Goal: Information Seeking & Learning: Learn about a topic

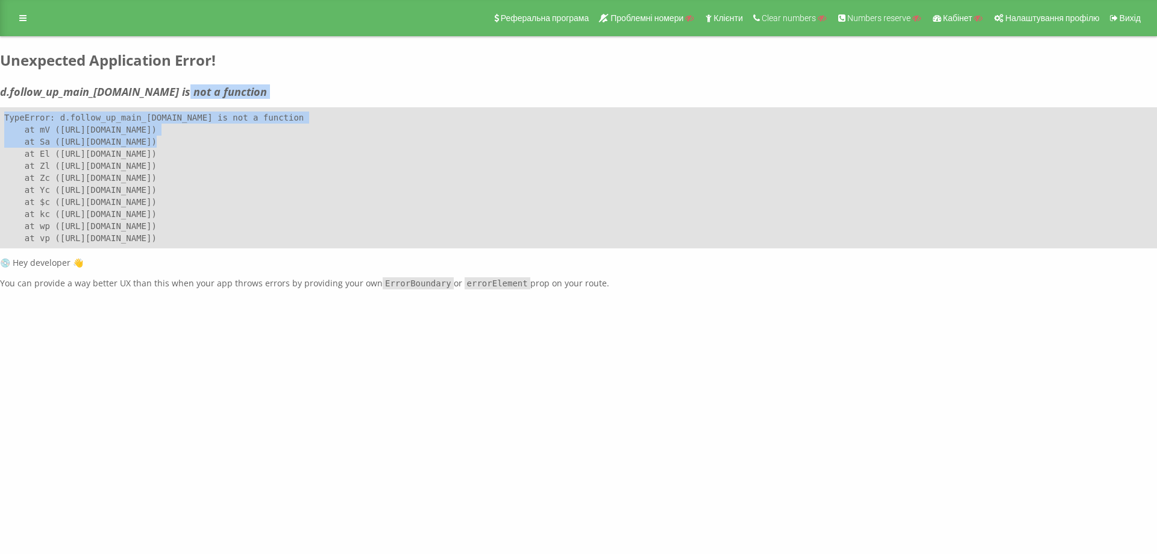
drag, startPoint x: 300, startPoint y: 131, endPoint x: 152, endPoint y: 72, distance: 158.2
click at [159, 74] on div "Реферальна програма Проблемні номери Клієнти Clear numbers Numbers reserve Кабі…" at bounding box center [578, 144] width 1157 height 289
click at [20, 18] on icon at bounding box center [22, 18] width 7 height 8
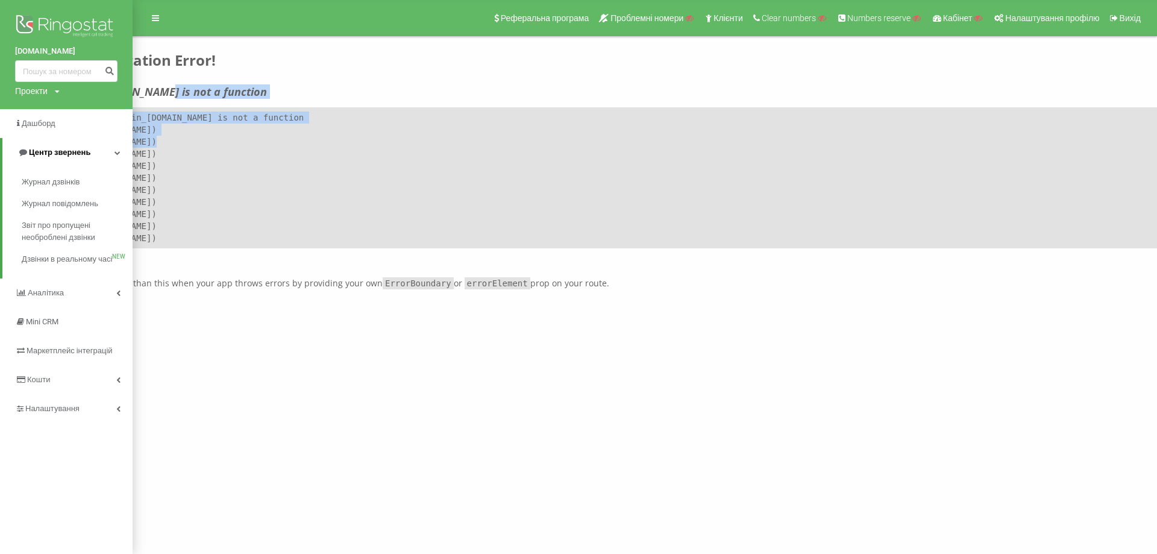
click at [90, 152] on link "Центр звернень" at bounding box center [67, 152] width 130 height 29
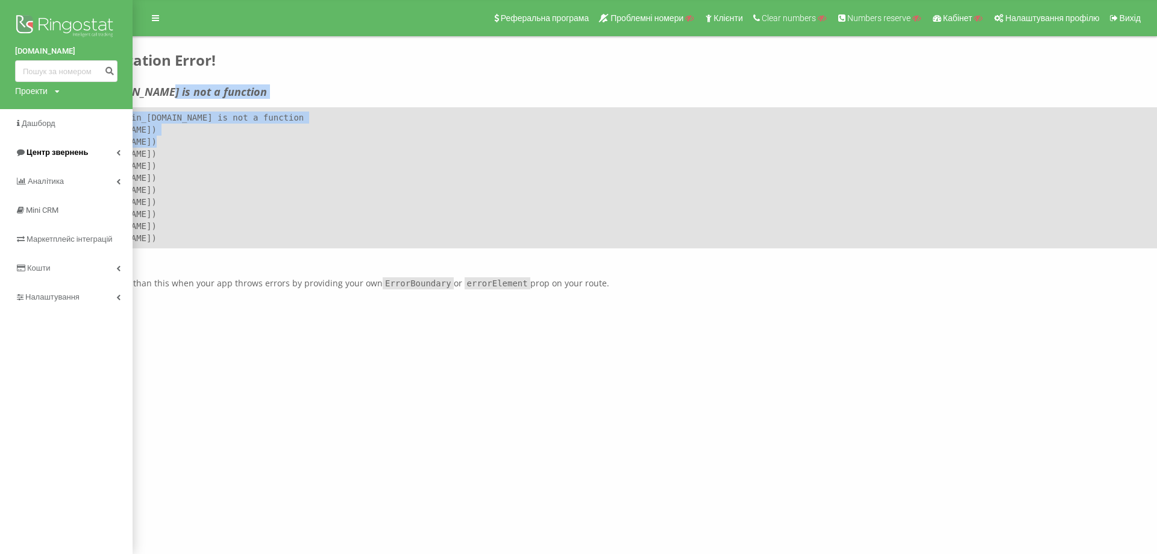
click at [116, 149] on link "Центр звернень" at bounding box center [66, 152] width 133 height 29
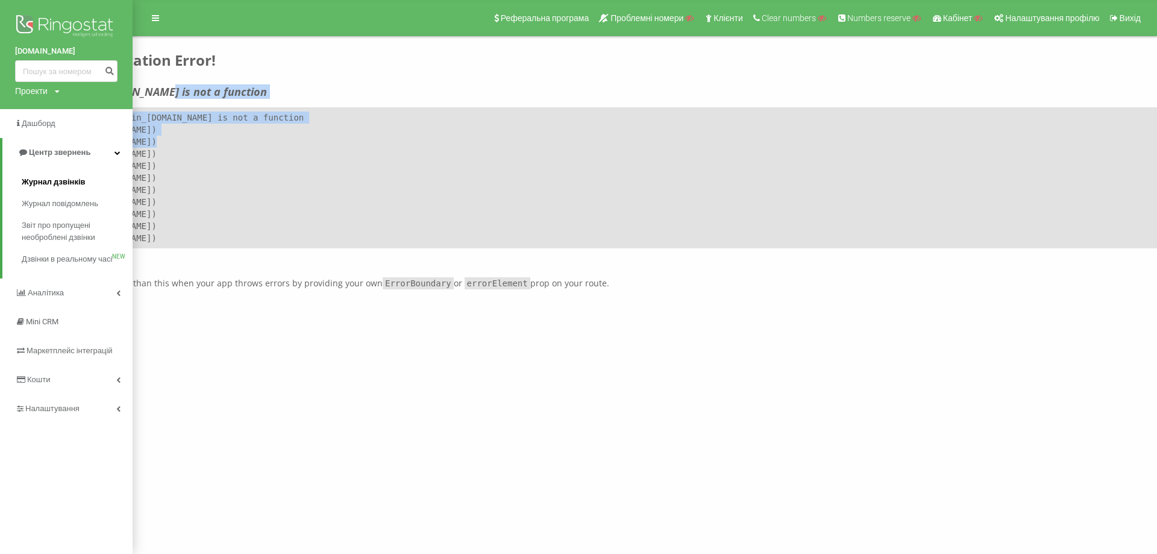
click at [98, 186] on link "Журнал дзвінків" at bounding box center [77, 182] width 111 height 22
click at [54, 186] on span "Журнал дзвінків" at bounding box center [54, 182] width 64 height 12
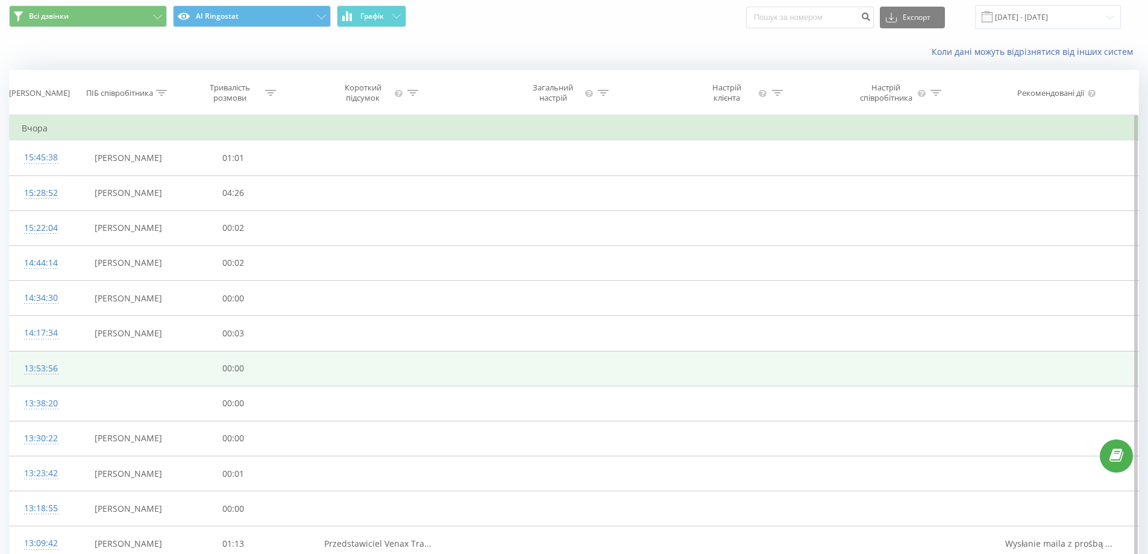
scroll to position [60, 0]
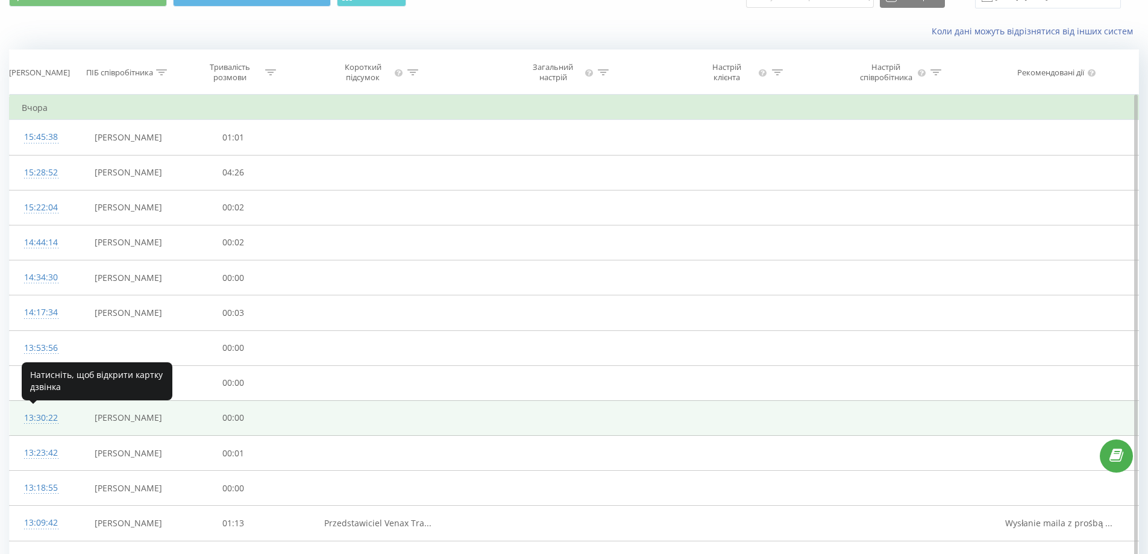
click at [37, 414] on div "13:30:22" at bounding box center [41, 418] width 39 height 24
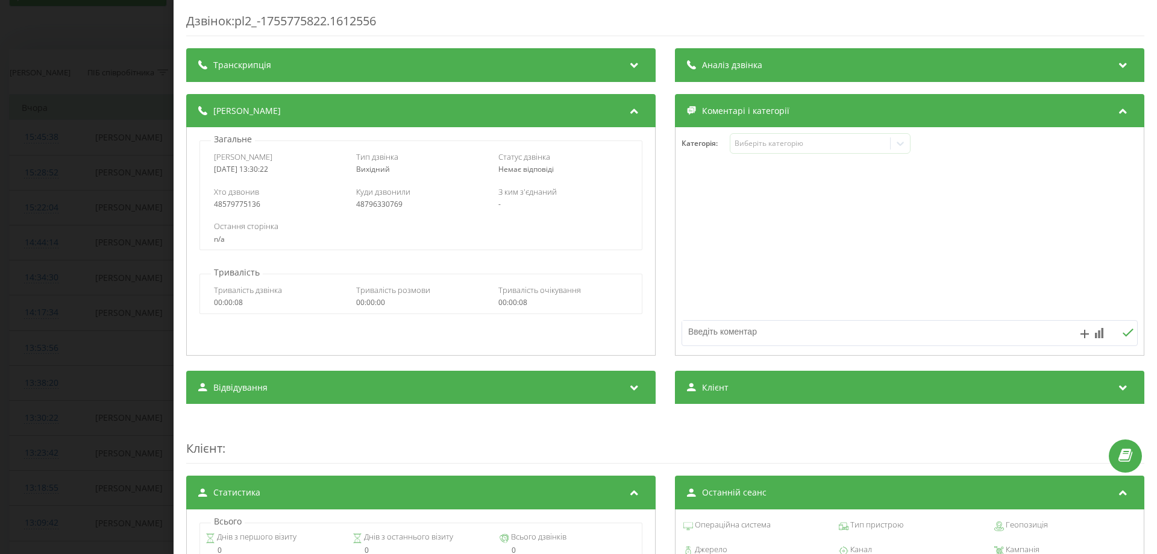
click at [86, 173] on div "Дзвінок : pl2_-1755775822.1612556 Транскрипція Для AI-аналізу майбутніх дзвінкі…" at bounding box center [578, 277] width 1157 height 554
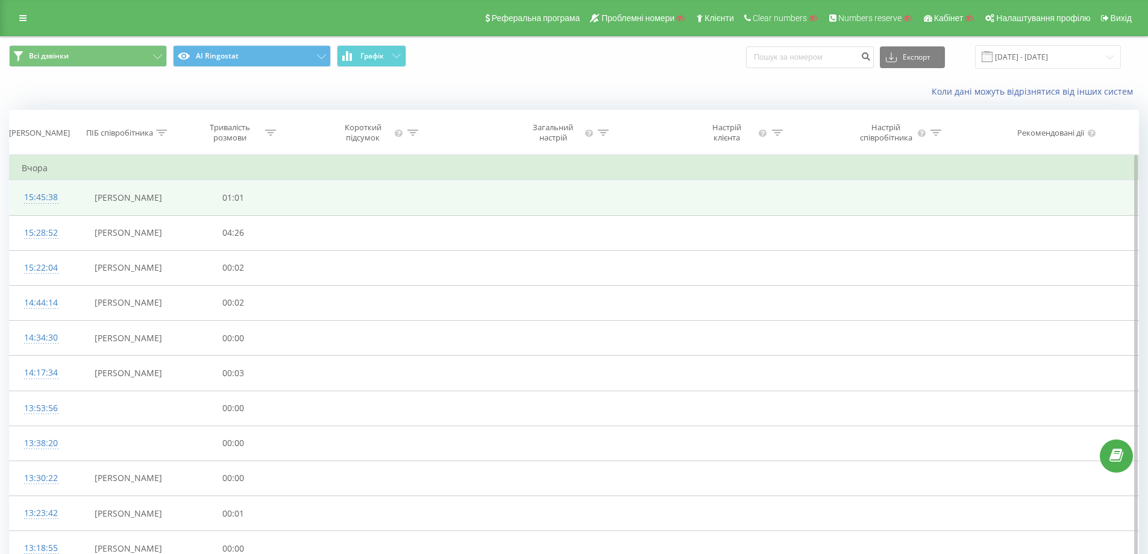
click at [52, 195] on div "15:45:38" at bounding box center [41, 198] width 39 height 24
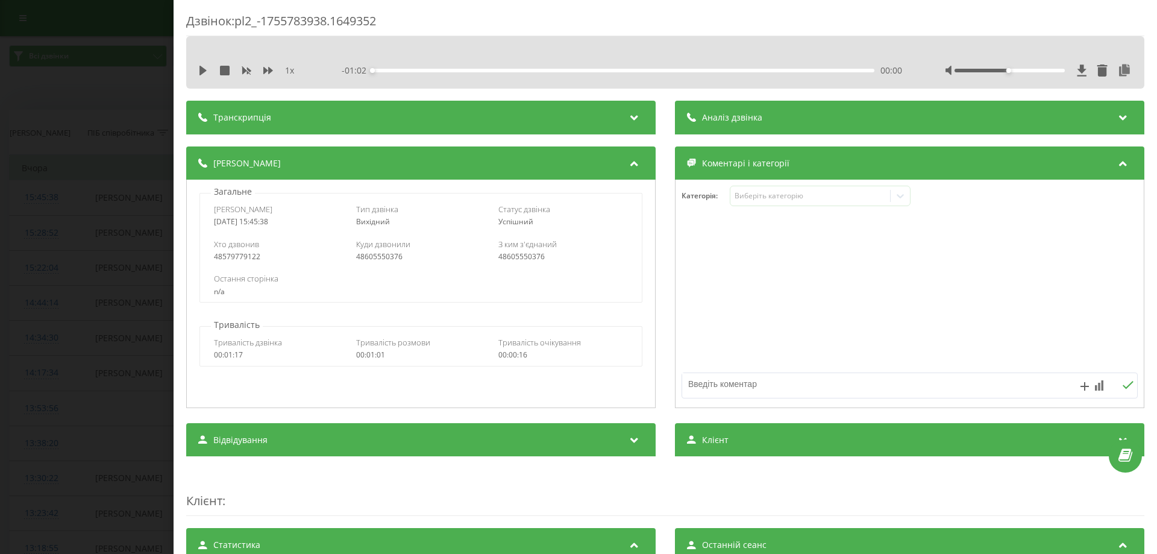
click at [81, 165] on div "Дзвінок : pl2_-1755783938.1649352 1 x - 01:02 00:00 00:00 Транскрипція Для AI-а…" at bounding box center [578, 277] width 1157 height 554
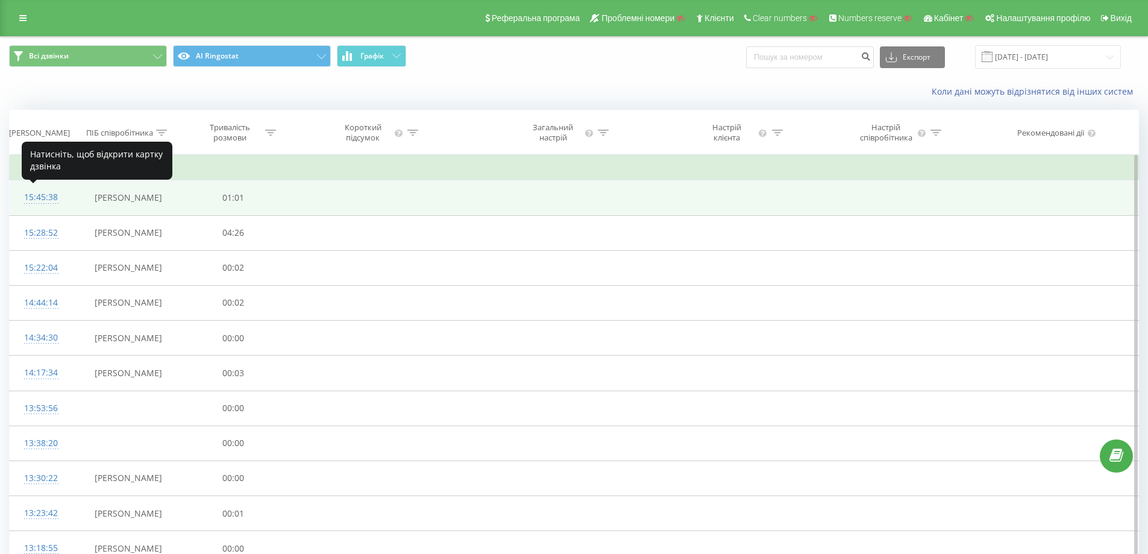
click at [47, 198] on div "15:45:38" at bounding box center [41, 198] width 39 height 24
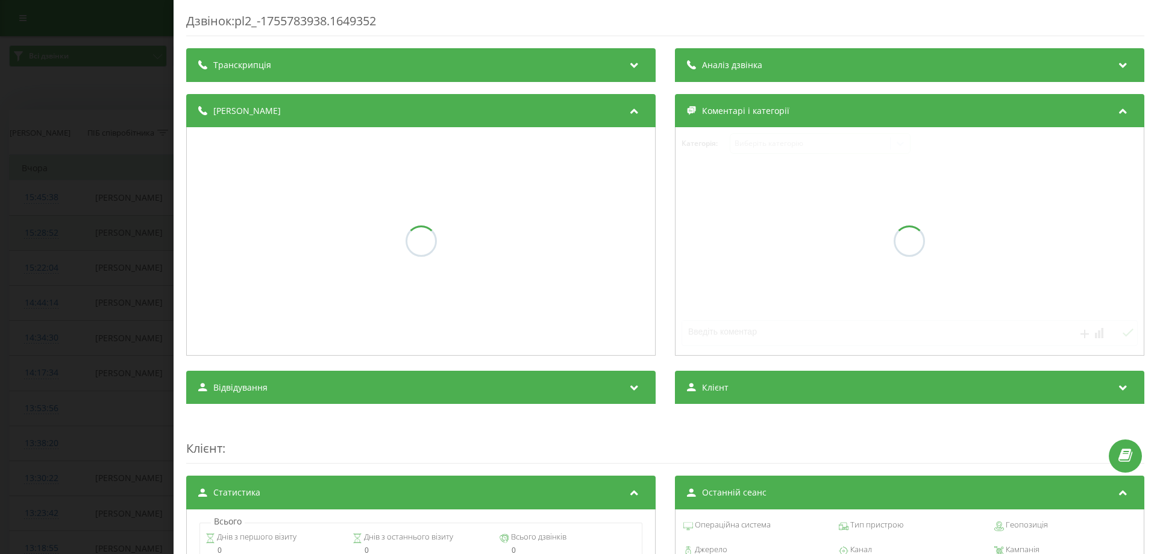
drag, startPoint x: 53, startPoint y: 217, endPoint x: 48, endPoint y: 232, distance: 15.8
click at [53, 218] on div "Дзвінок : pl2_-1755783938.1649352 Транскрипція Аналіз дзвінка Деталі дзвінка Ко…" at bounding box center [578, 277] width 1157 height 554
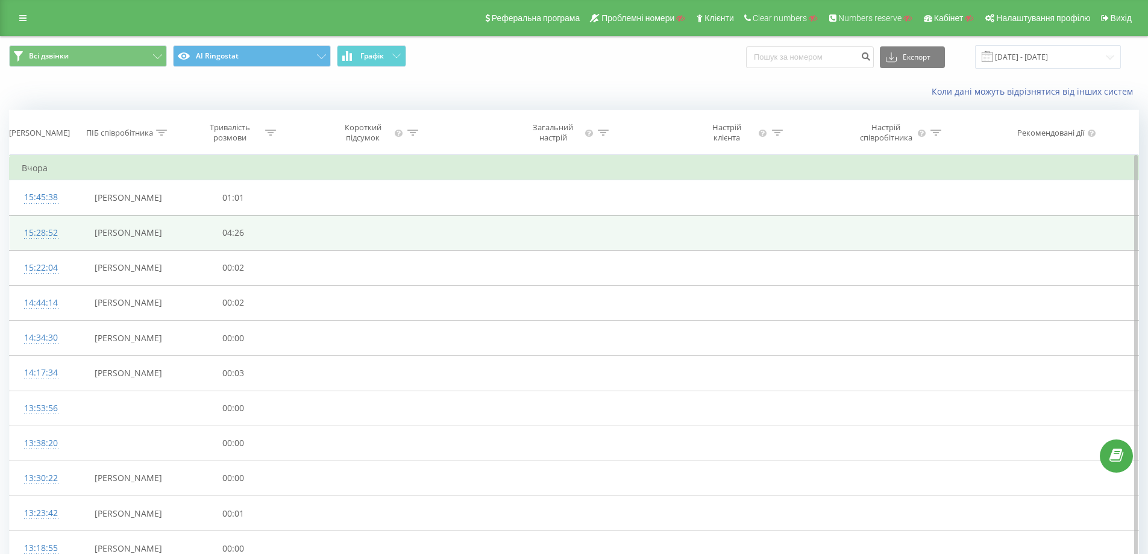
click at [48, 233] on div "15:28:52" at bounding box center [41, 233] width 39 height 24
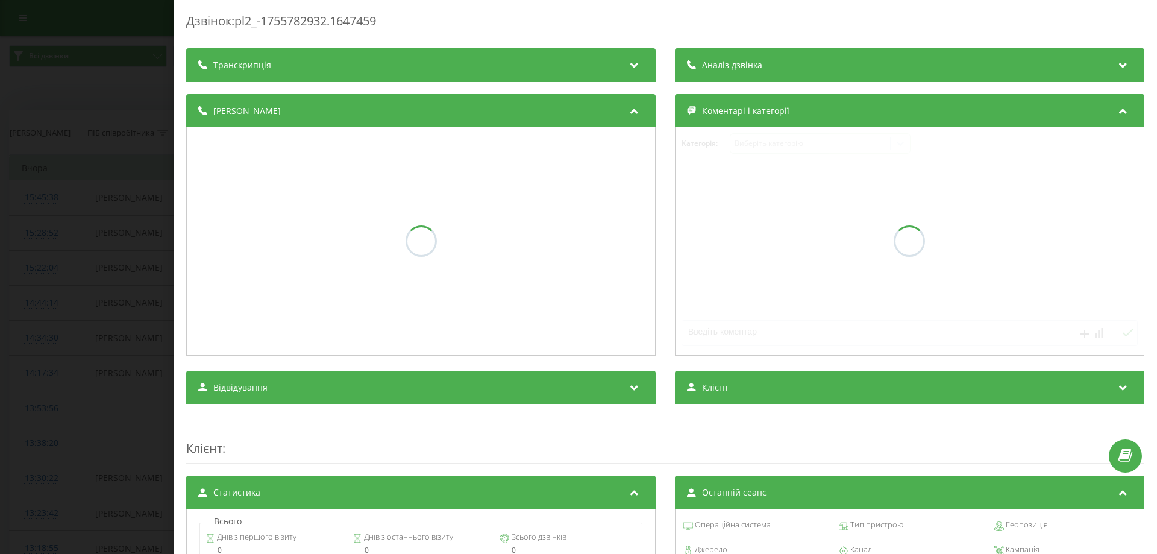
click at [50, 267] on div "Дзвінок : pl2_-1755782932.1647459 Транскрипція Аналіз дзвінка Деталі дзвінка Ко…" at bounding box center [578, 277] width 1157 height 554
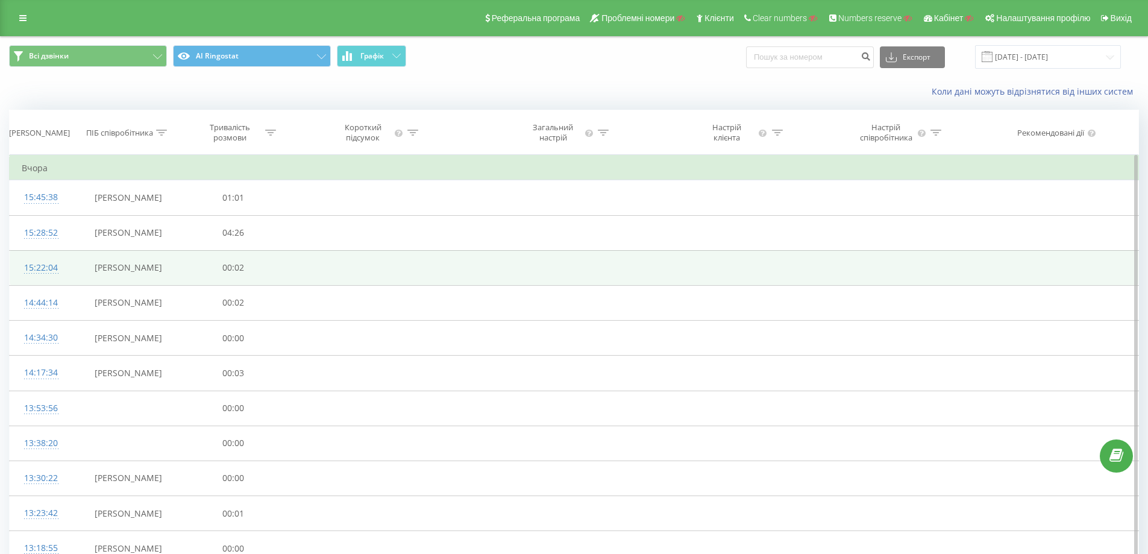
click at [41, 273] on div at bounding box center [41, 273] width 39 height 1
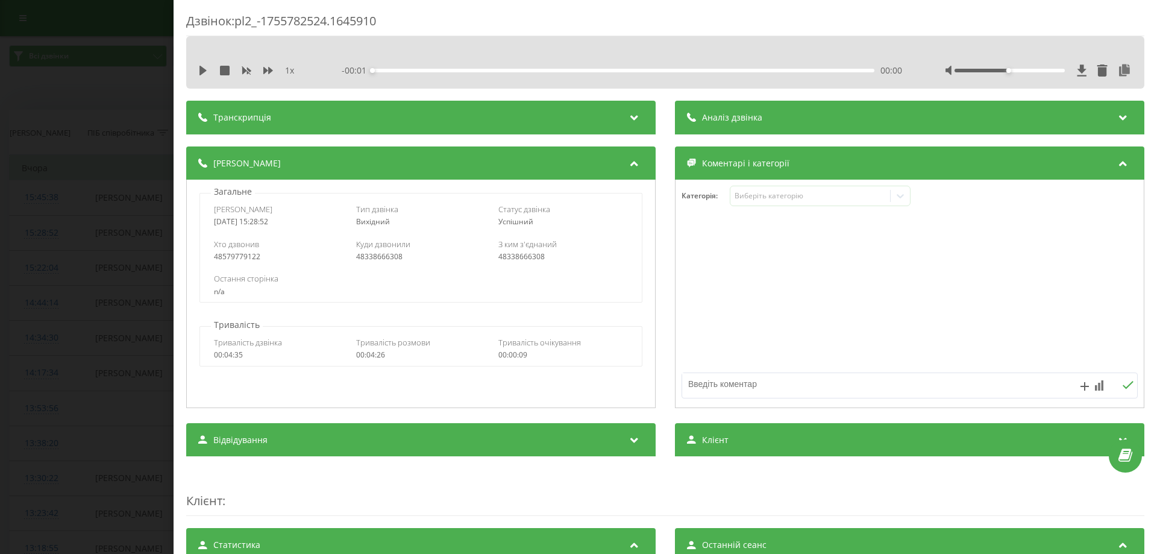
click at [61, 284] on div "Дзвінок : pl2_-1755782524.1645910 1 x - 00:01 00:00 00:00 Транскрипція Для AI-а…" at bounding box center [578, 277] width 1157 height 554
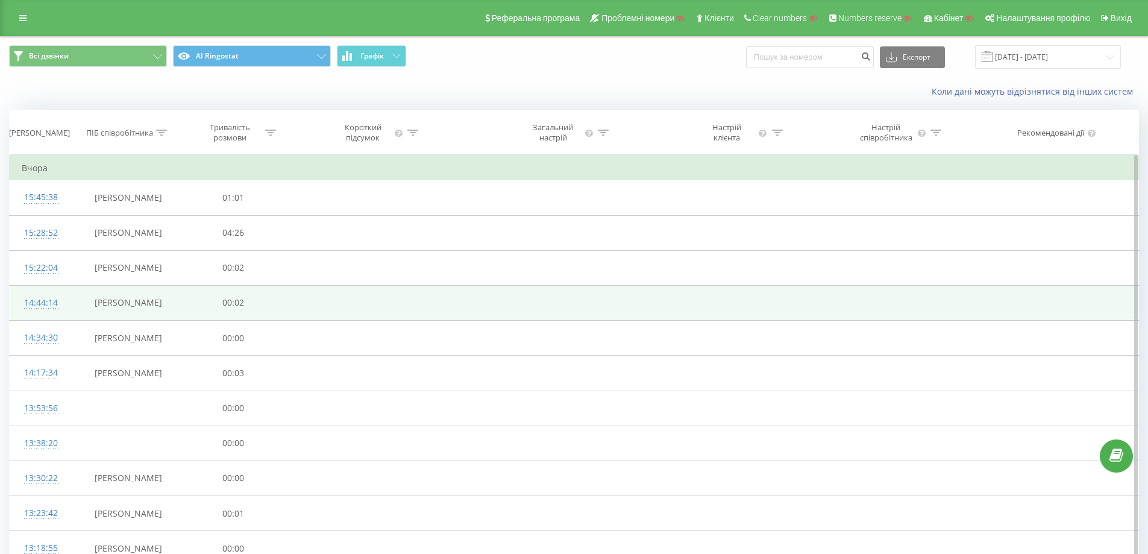
click at [45, 309] on div at bounding box center [41, 308] width 39 height 1
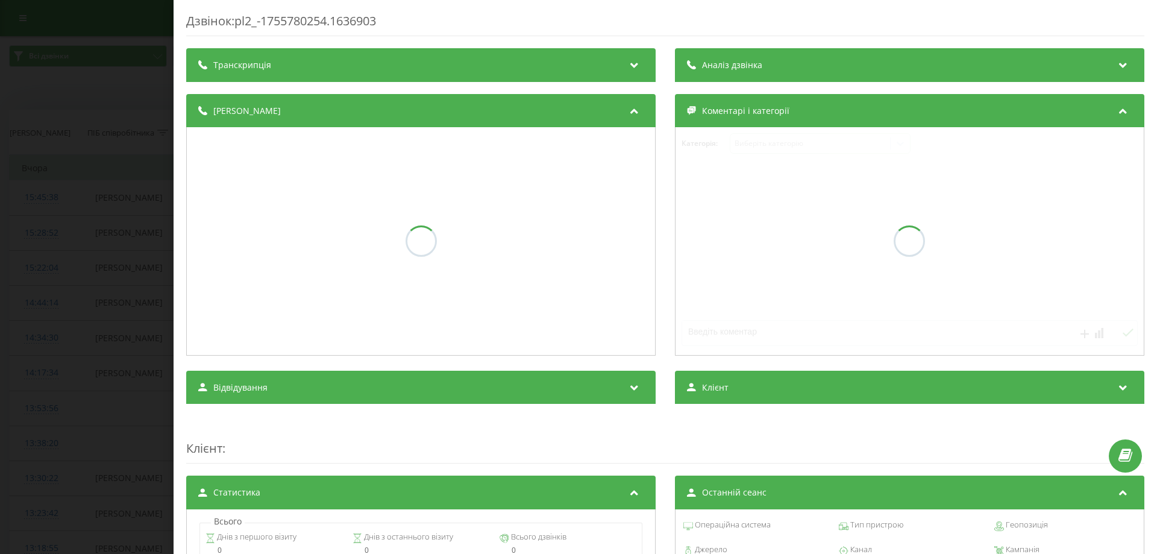
click at [57, 346] on div "Дзвінок : pl2_-1755780254.1636903 Транскрипція Аналіз дзвінка Деталі дзвінка Ко…" at bounding box center [578, 277] width 1157 height 554
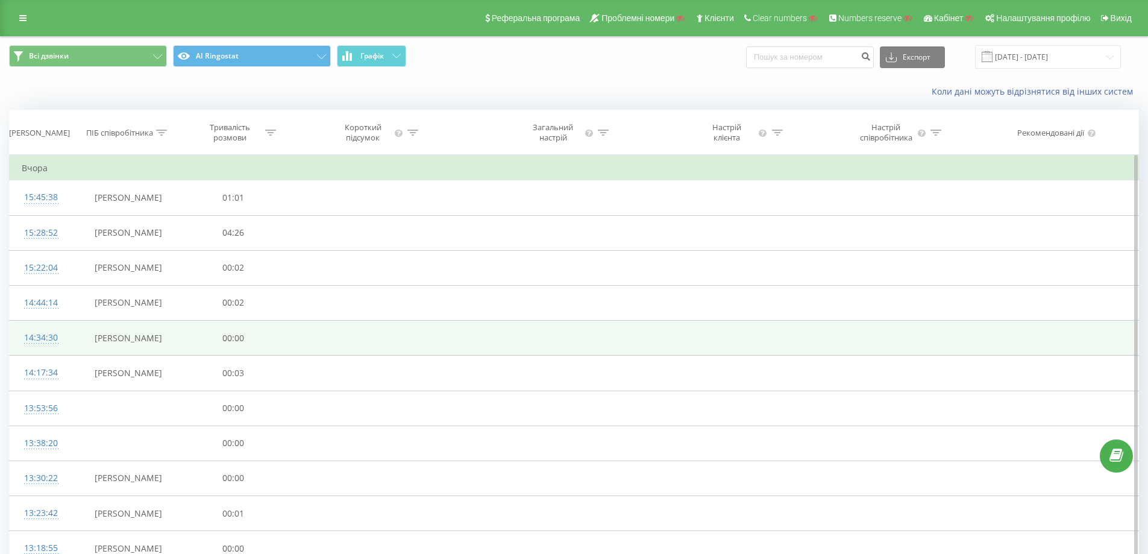
click at [42, 353] on td "14:34:30" at bounding box center [41, 338] width 63 height 35
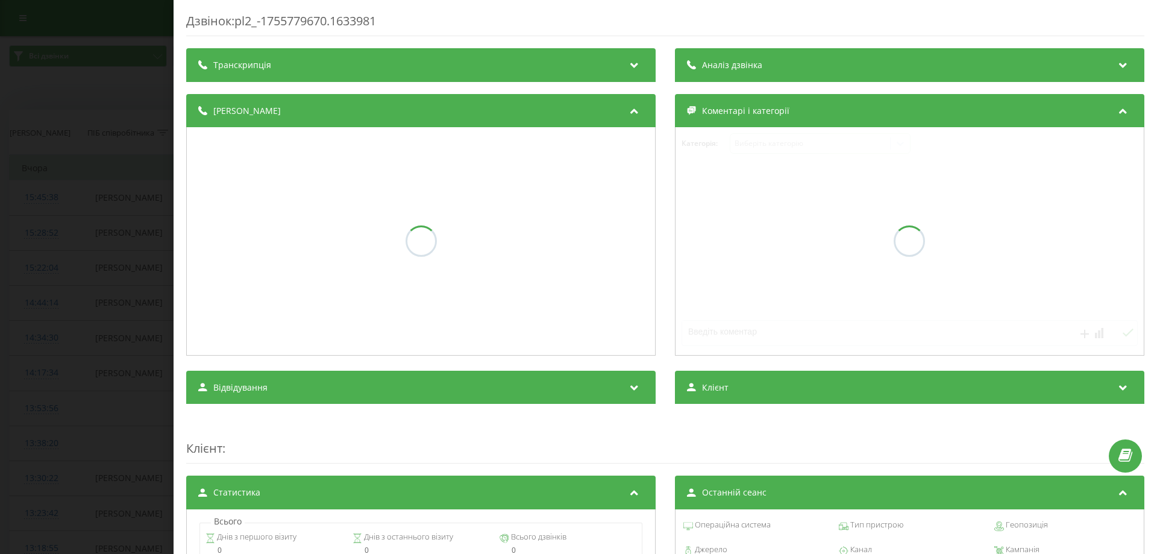
click at [52, 383] on div "Дзвінок : pl2_-1755779670.1633981 Транскрипція Аналіз дзвінка Деталі дзвінка Ко…" at bounding box center [578, 277] width 1157 height 554
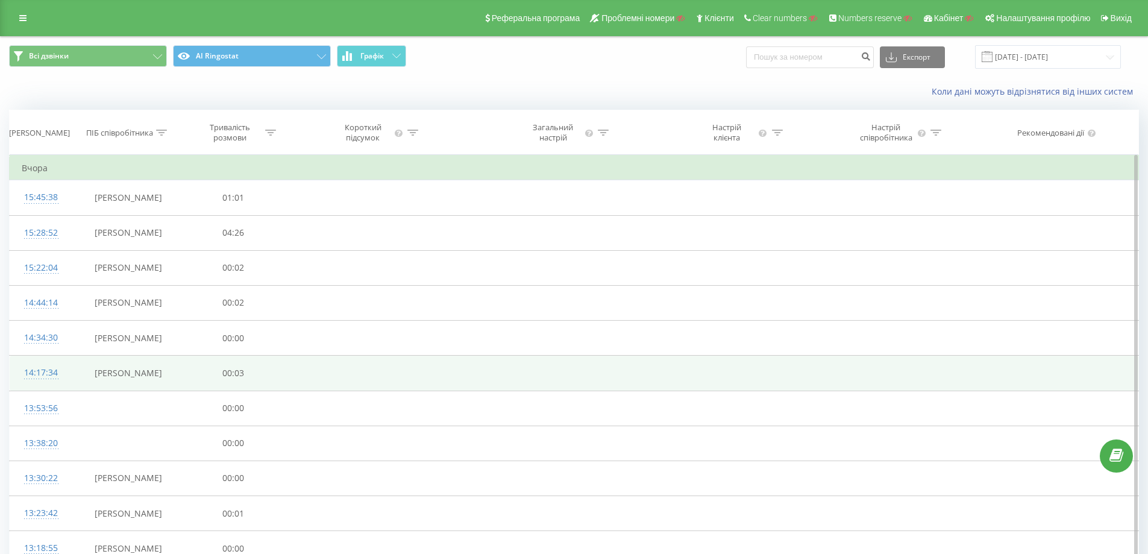
click at [47, 383] on div "14:17:34" at bounding box center [41, 373] width 39 height 24
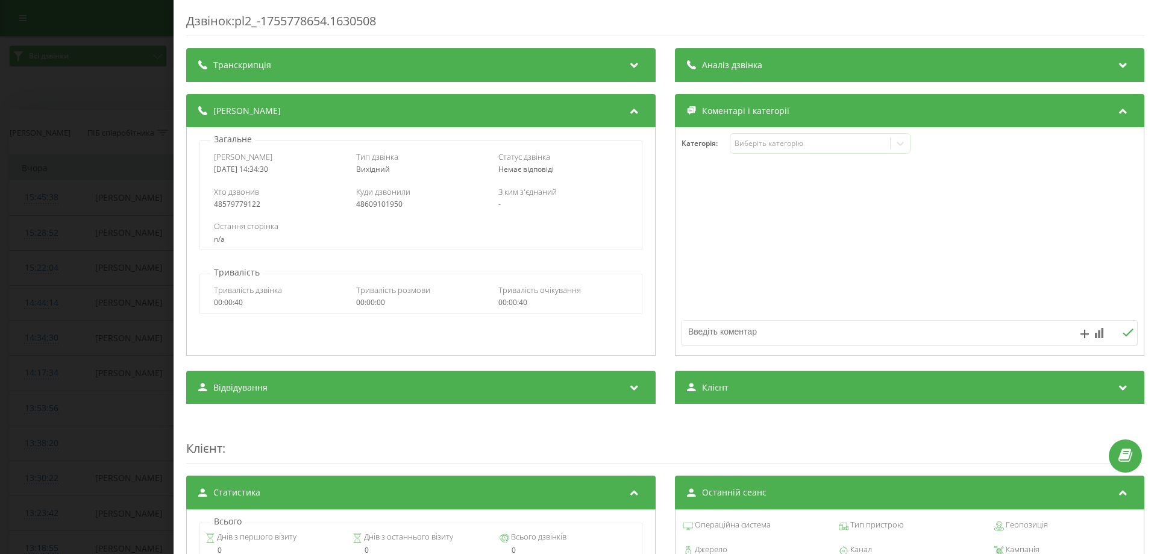
click at [56, 389] on div "Дзвінок : pl2_-1755778654.1630508 Транскрипція Для AI-аналізу майбутніх дзвінкі…" at bounding box center [578, 277] width 1157 height 554
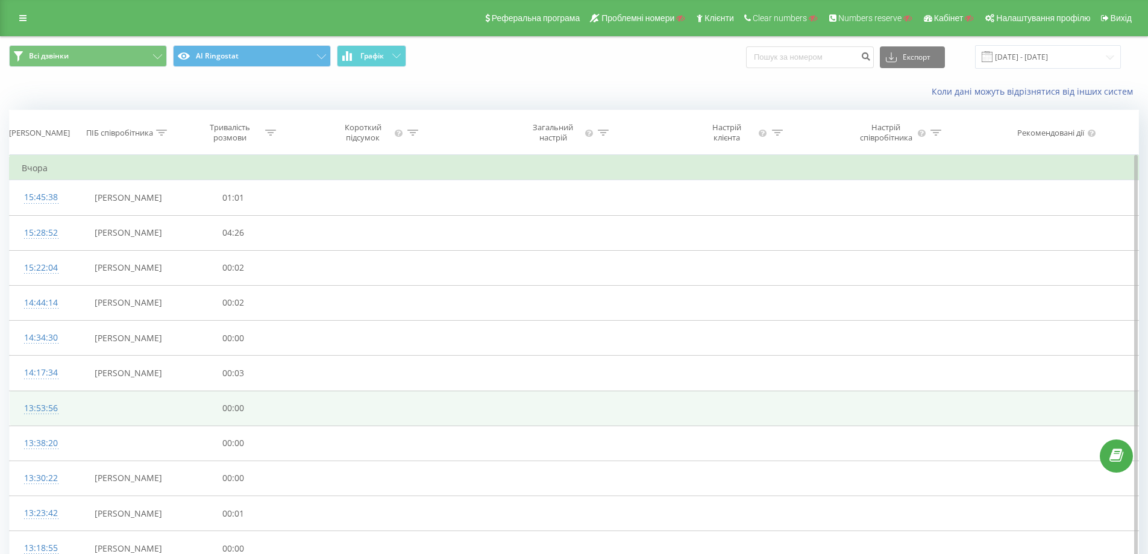
click at [52, 411] on div "13:53:56" at bounding box center [41, 409] width 39 height 24
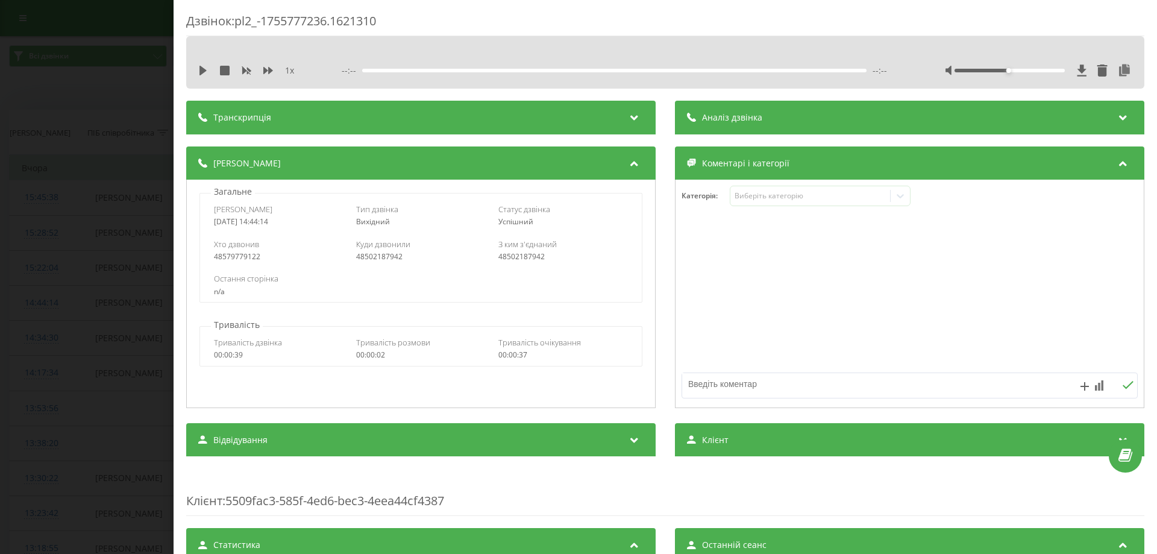
click at [52, 435] on div "Дзвінок : pl2_-1755777236.1621310 1 x --:-- --:-- Транскрипція Для AI-аналізу м…" at bounding box center [578, 277] width 1157 height 554
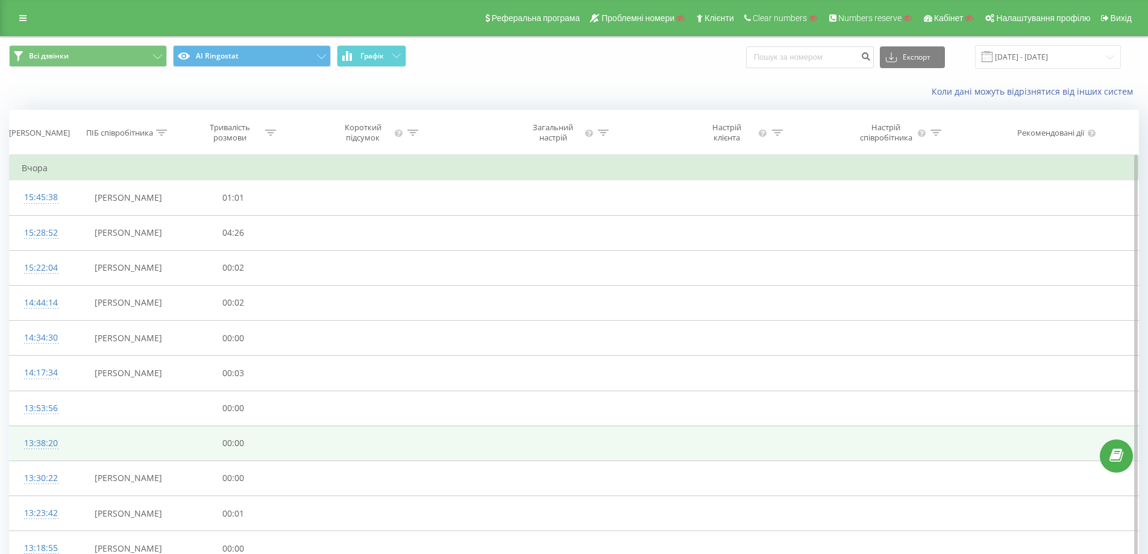
click at [44, 449] on div "13:38:20" at bounding box center [41, 444] width 39 height 24
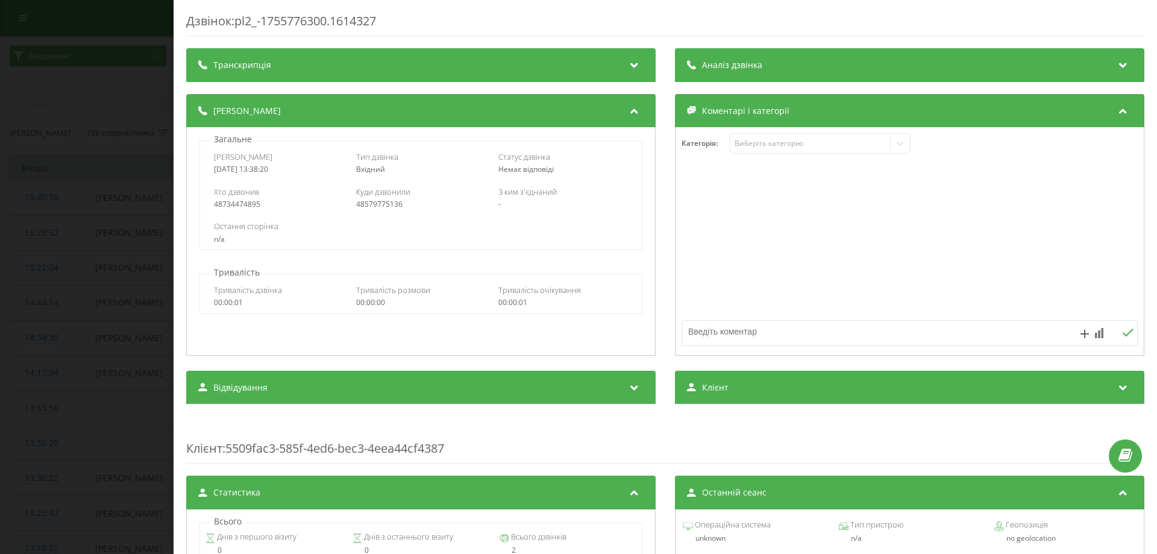
click at [68, 457] on div "Дзвінок : pl2_-1755776300.1614327 Транскрипція Для AI-аналізу майбутніх дзвінкі…" at bounding box center [578, 277] width 1157 height 554
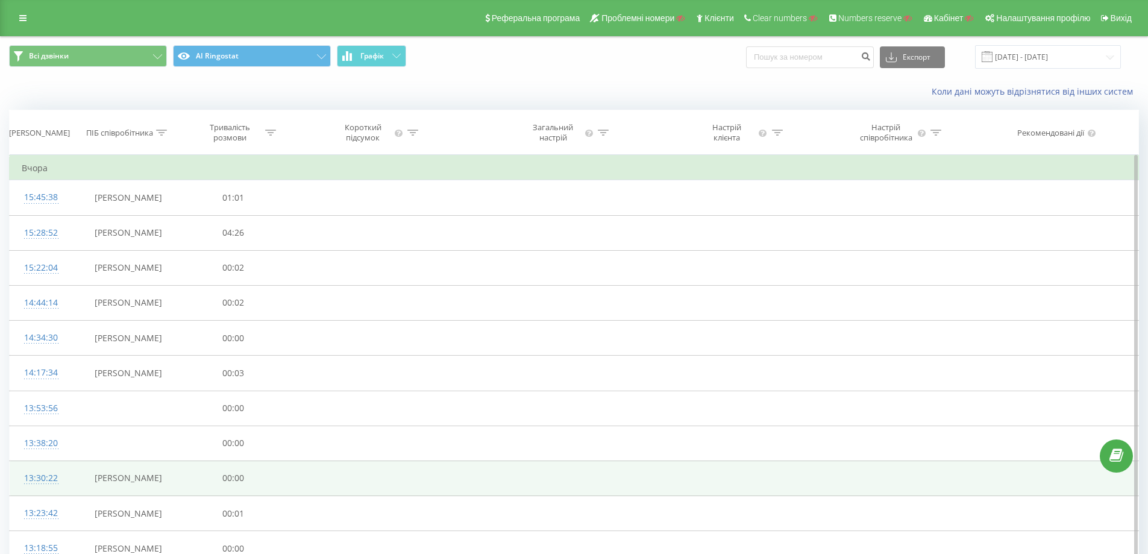
click at [56, 482] on div "13:30:22" at bounding box center [41, 478] width 39 height 24
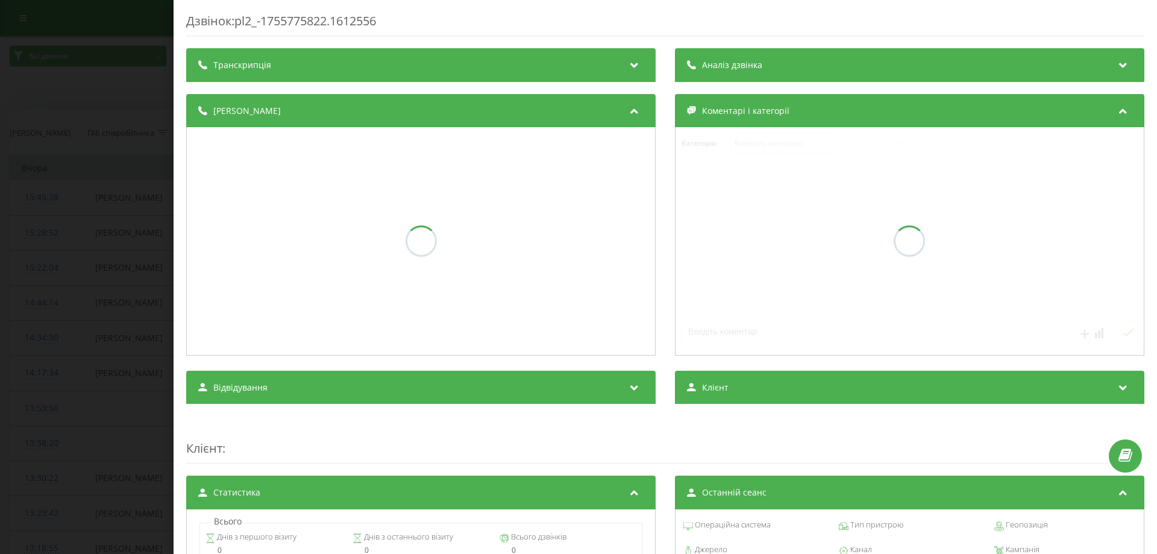
click at [81, 463] on div "Дзвінок : pl2_-1755775822.1612556 Транскрипція Аналіз дзвінка Деталі дзвінка Ко…" at bounding box center [578, 277] width 1157 height 554
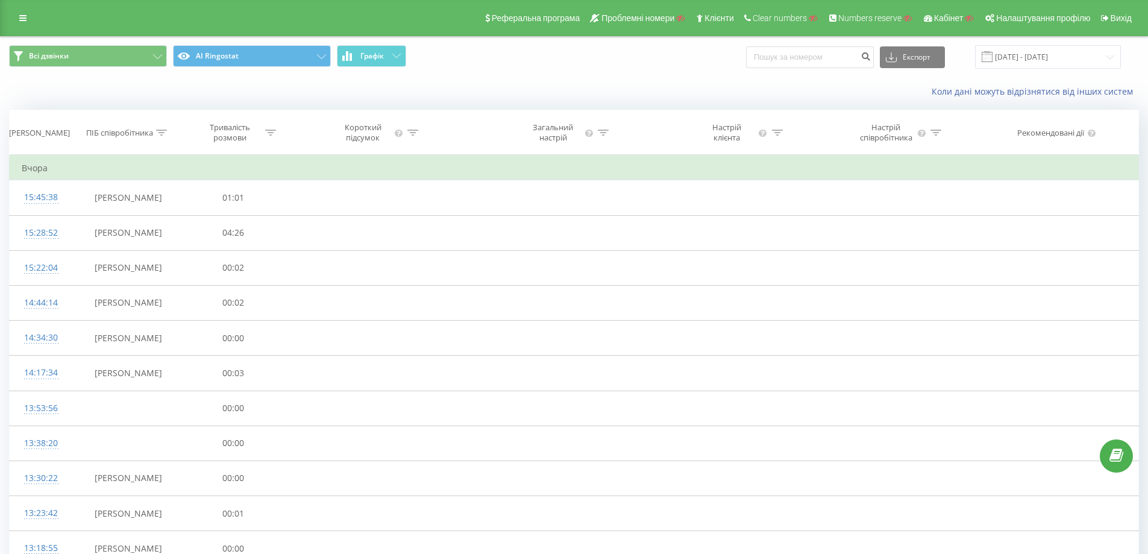
drag, startPoint x: 564, startPoint y: 492, endPoint x: 366, endPoint y: -61, distance: 588.1
